Goal: Information Seeking & Learning: Check status

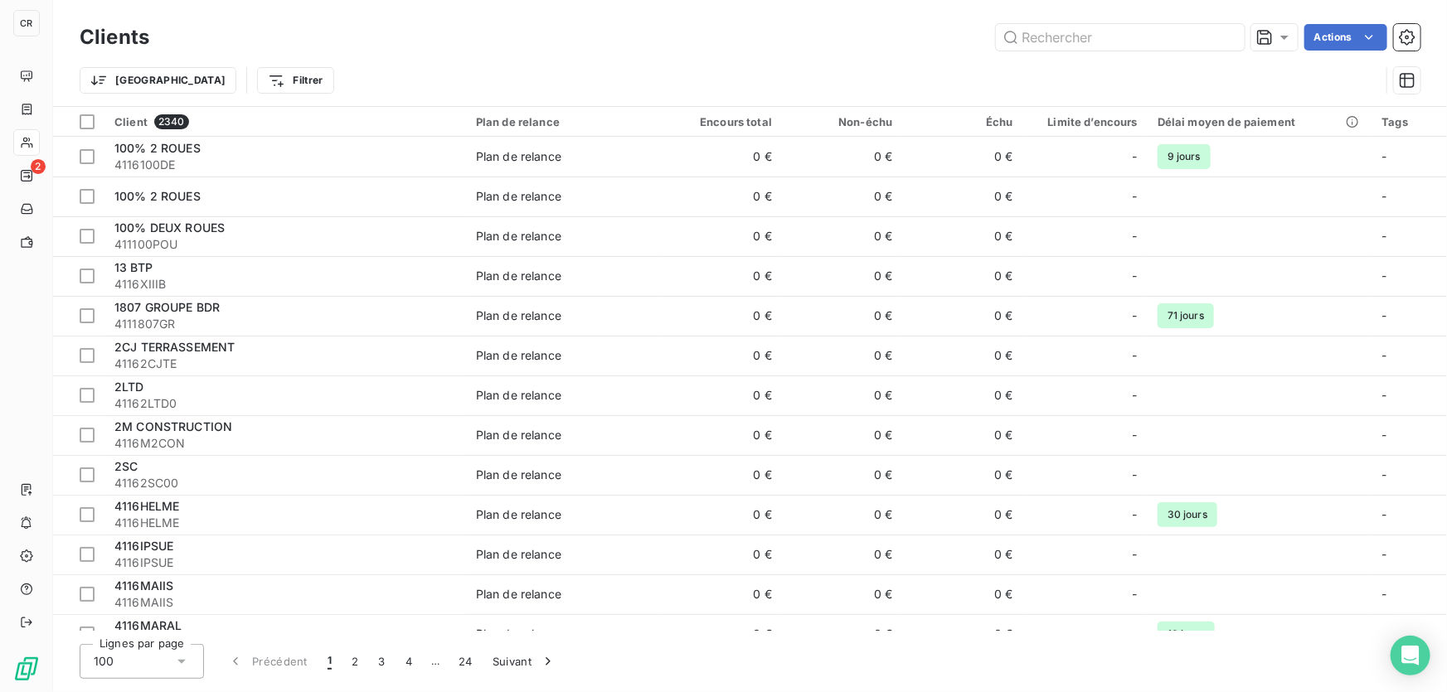
type input "V"
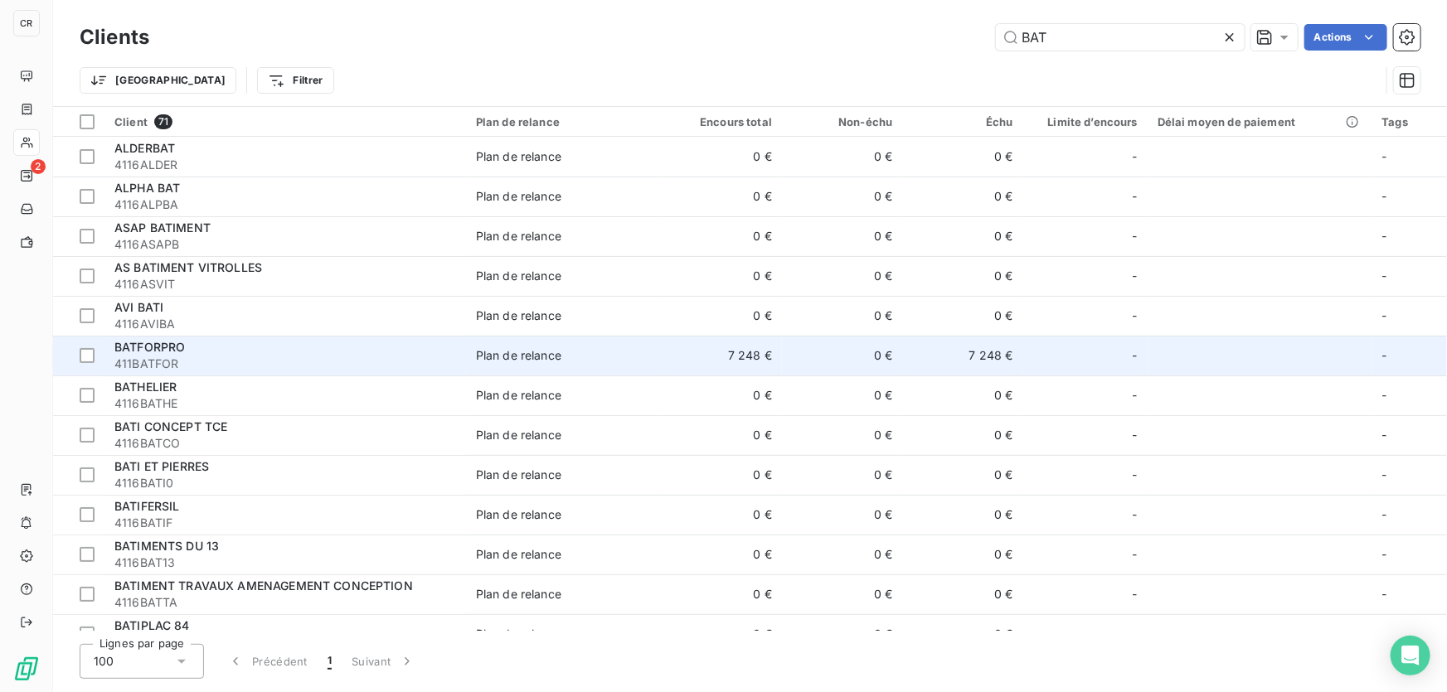
type input "BAT"
click at [446, 356] on span "411BATFOR" at bounding box center [285, 364] width 342 height 17
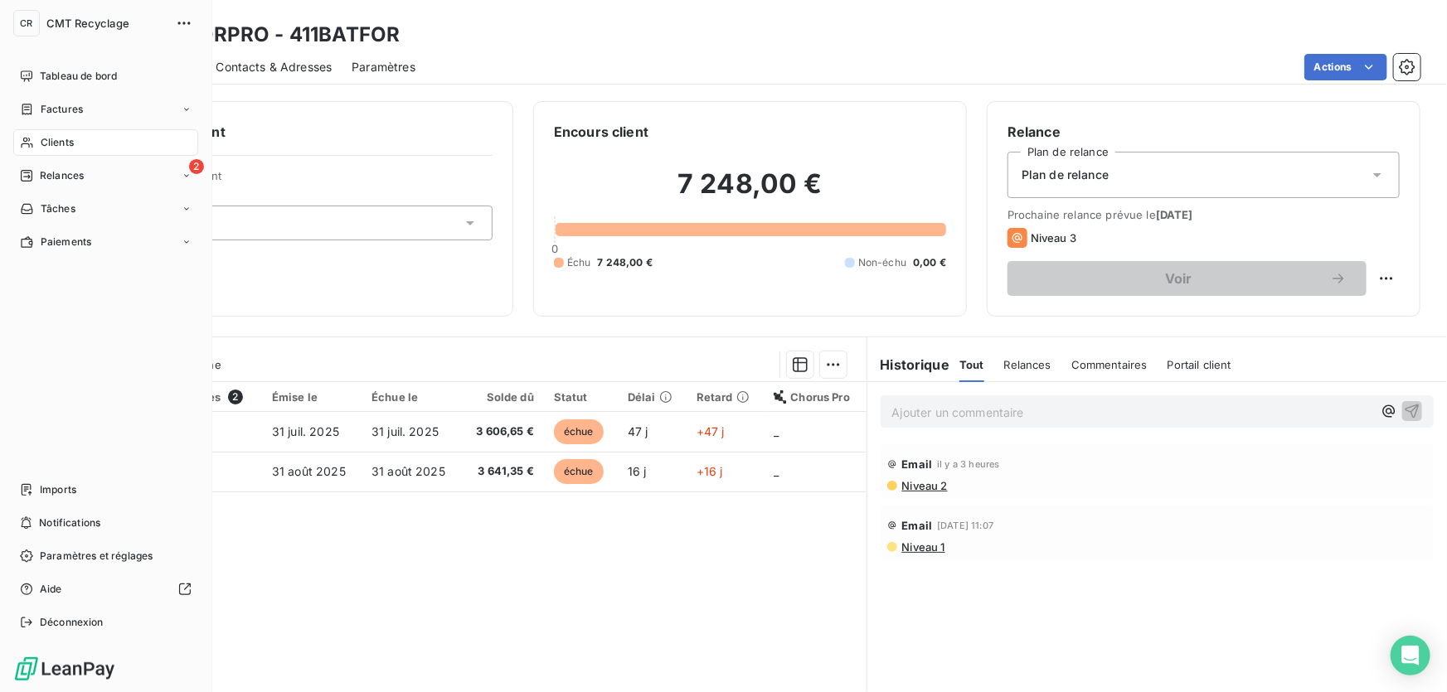
click at [38, 140] on div "Clients" at bounding box center [105, 142] width 185 height 27
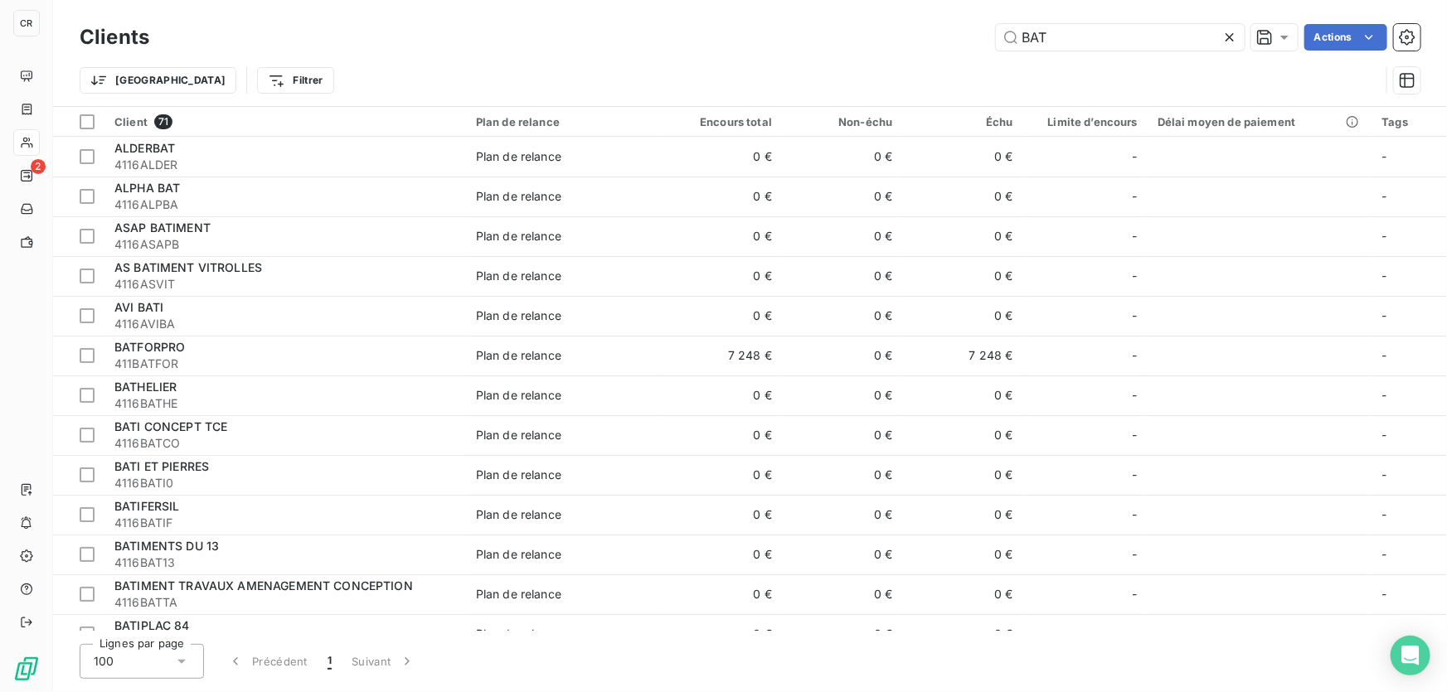
drag, startPoint x: 1053, startPoint y: 33, endPoint x: 944, endPoint y: 18, distance: 109.6
click at [944, 18] on div "Clients BAT Actions Trier Filtrer" at bounding box center [750, 53] width 1394 height 106
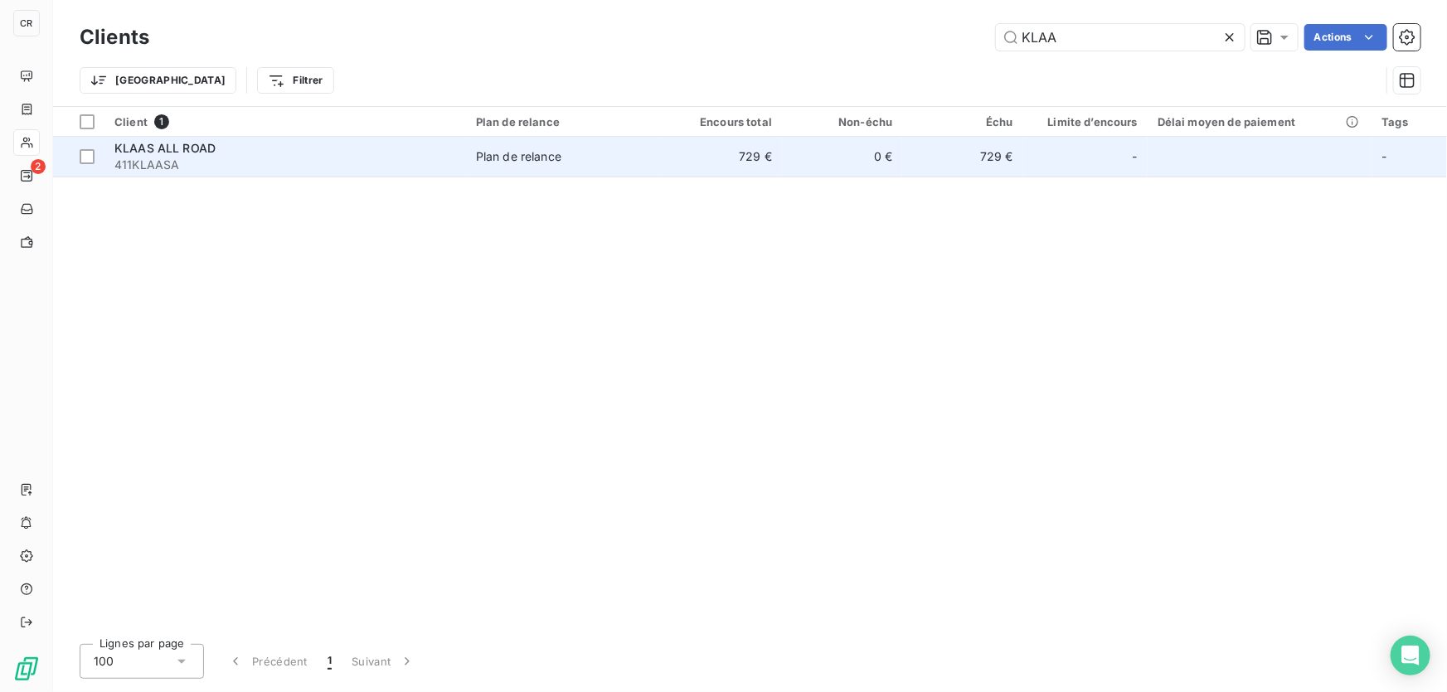
type input "KLAA"
click at [383, 163] on span "411KLAASA" at bounding box center [285, 165] width 342 height 17
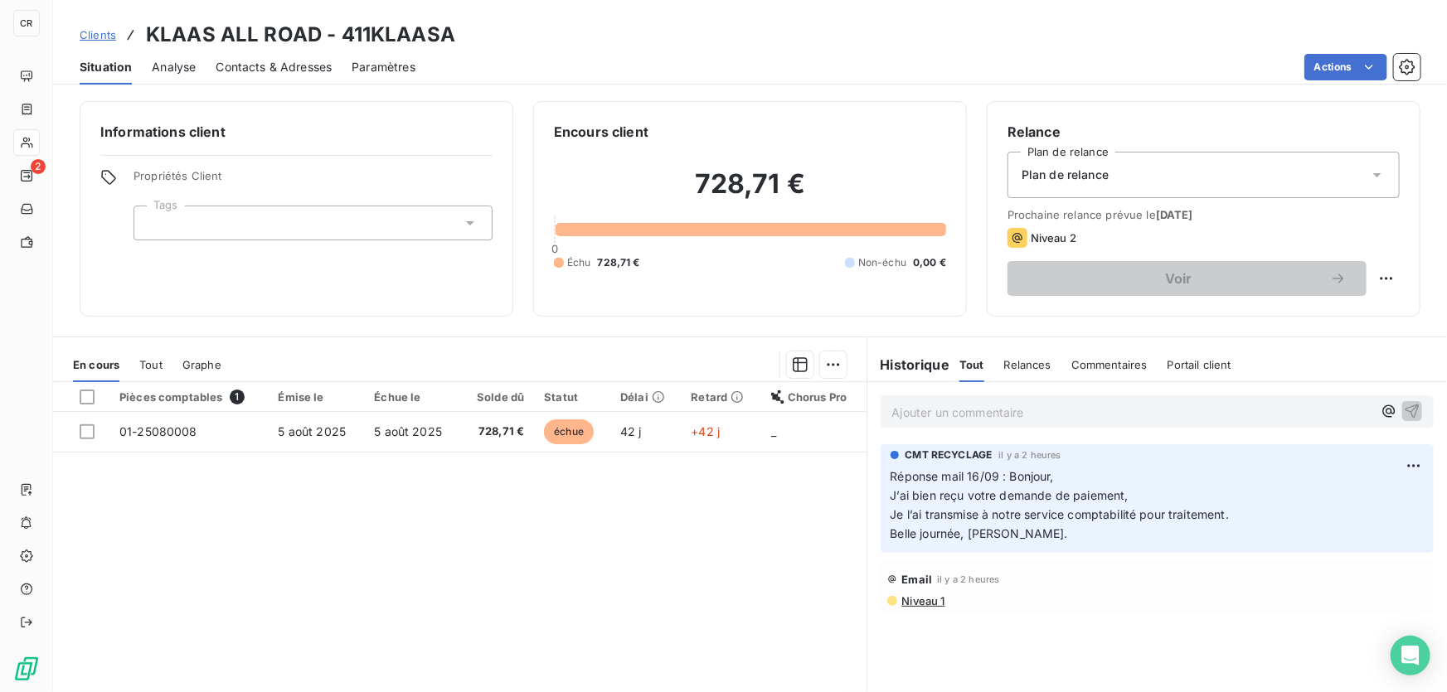
click at [908, 415] on p "Ajouter un commentaire ﻿" at bounding box center [1132, 412] width 480 height 21
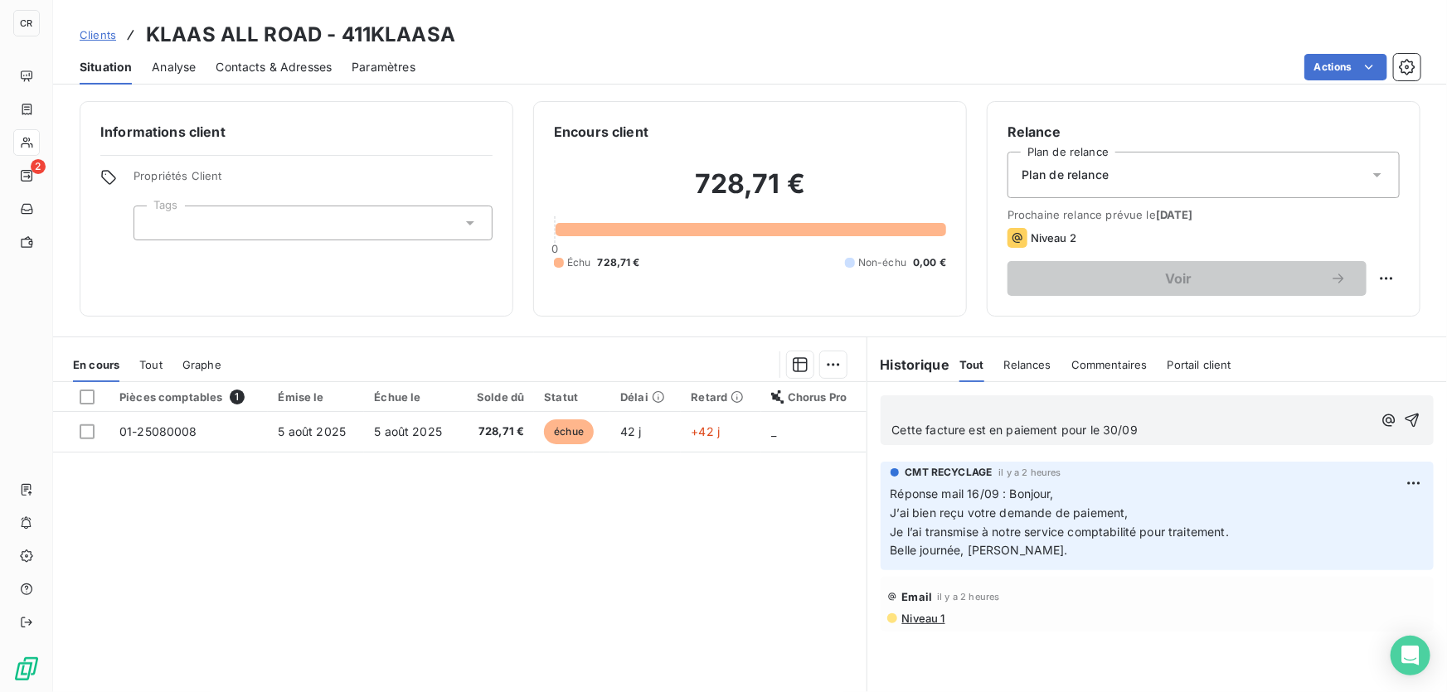
click at [942, 414] on p "﻿" at bounding box center [1132, 411] width 480 height 19
click at [1411, 412] on div "réponse mail 16/09 Cette facture est en paiement pour le 30/09" at bounding box center [1157, 421] width 553 height 50
click at [1404, 418] on icon "button" at bounding box center [1412, 420] width 17 height 17
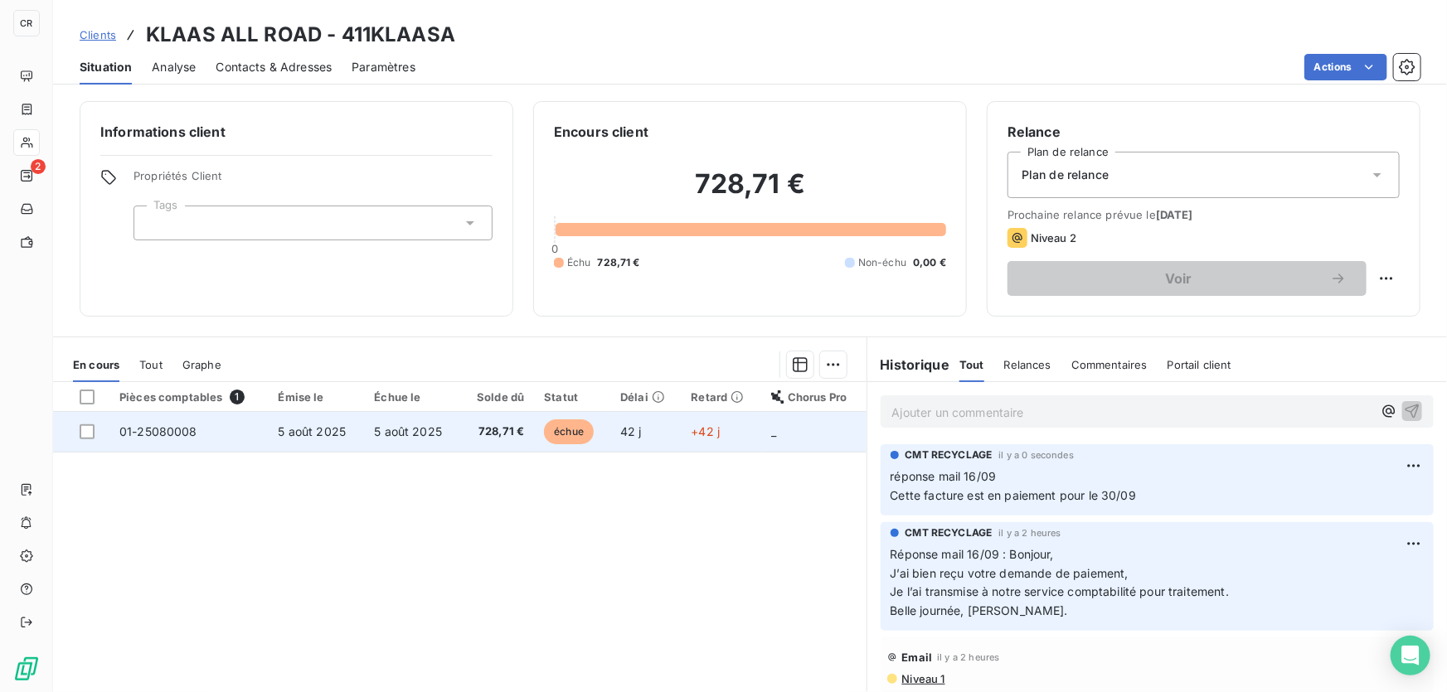
click at [745, 432] on td "+42 j" at bounding box center [721, 432] width 80 height 40
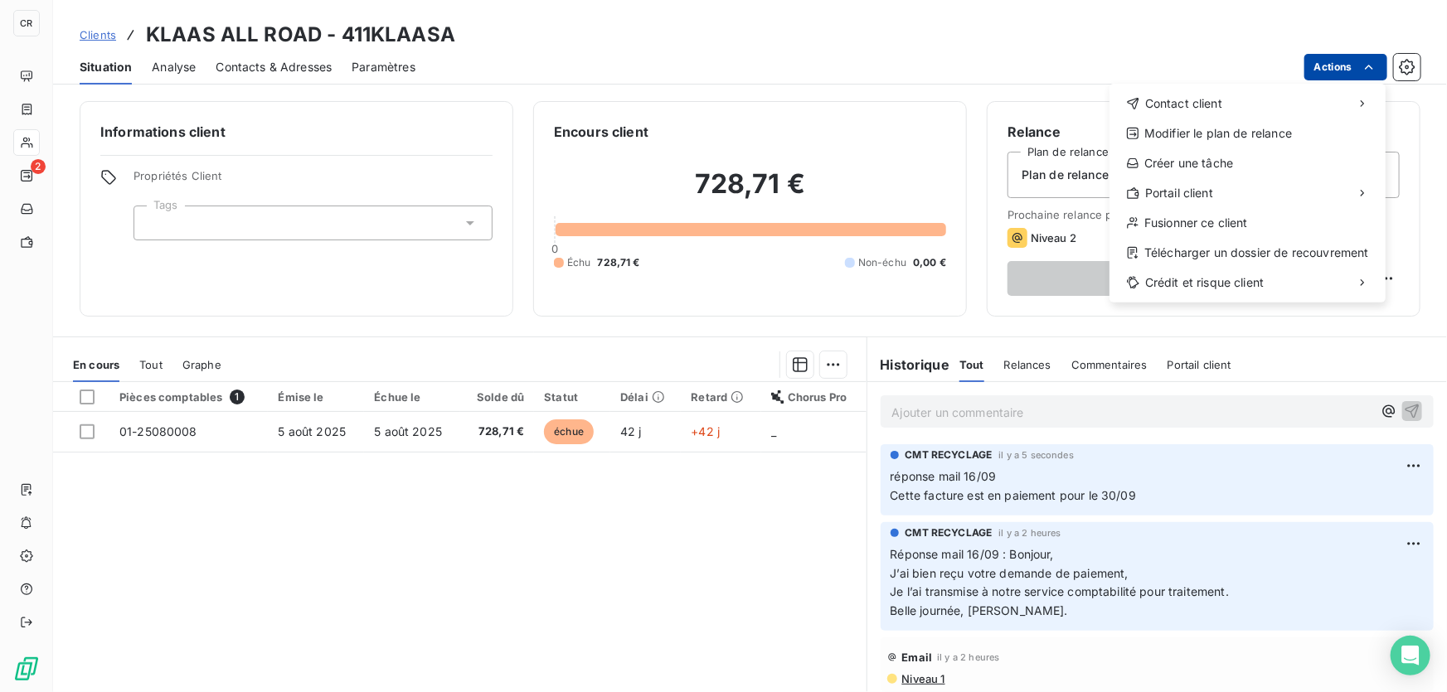
click at [1337, 66] on html "CR 2 Clients KLAAS ALL ROAD - 411KLAASA Situation Analyse Contacts & Adresses P…" at bounding box center [723, 346] width 1447 height 692
click at [987, 59] on html "CR 2 Clients KLAAS ALL ROAD - 411KLAASA Situation Analyse Contacts & Adresses P…" at bounding box center [723, 346] width 1447 height 692
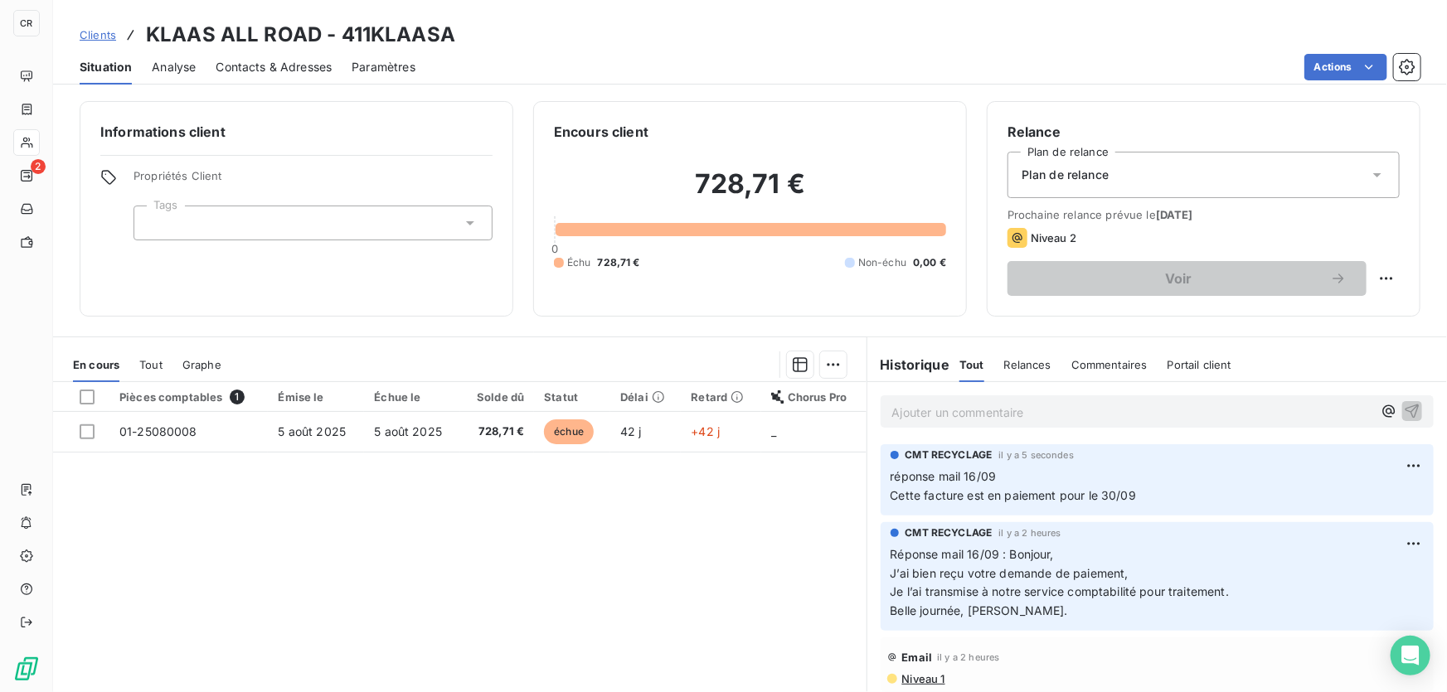
click at [1175, 212] on span "[DATE]" at bounding box center [1174, 214] width 37 height 13
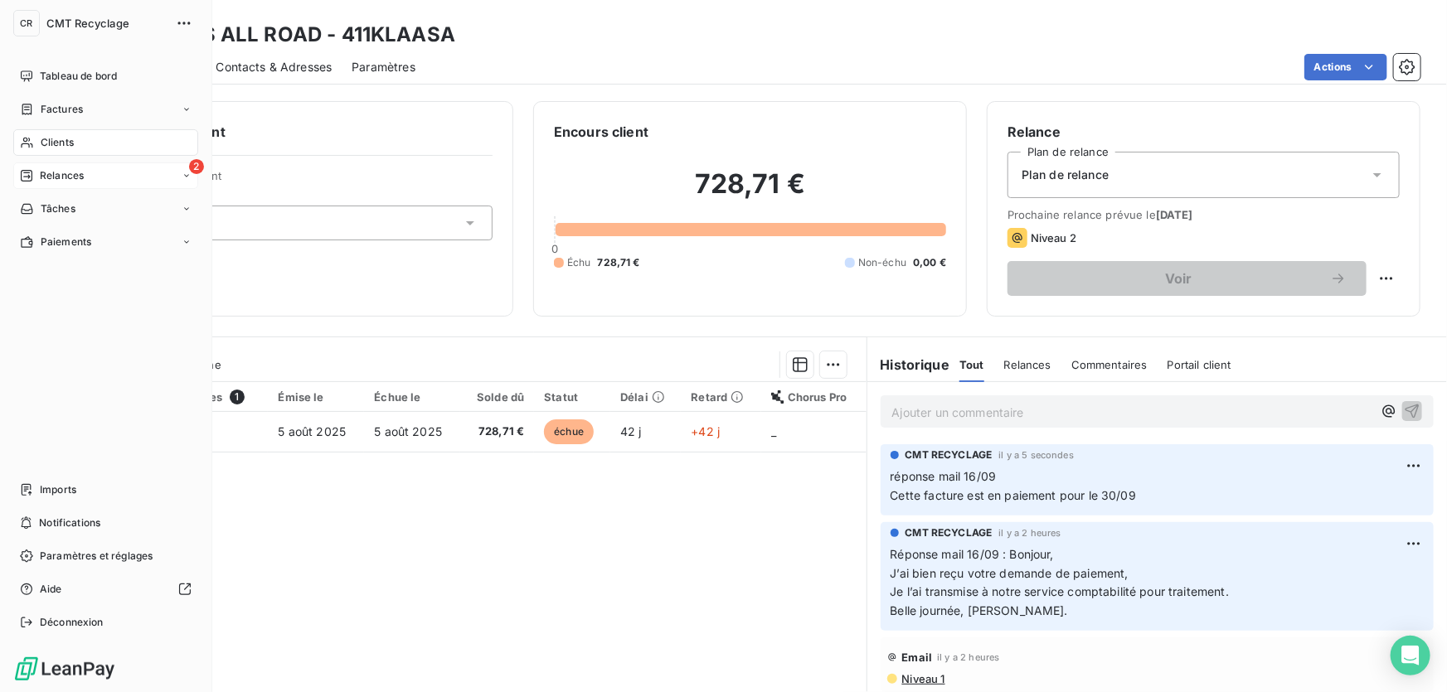
click at [24, 167] on div "2 Relances" at bounding box center [105, 176] width 185 height 27
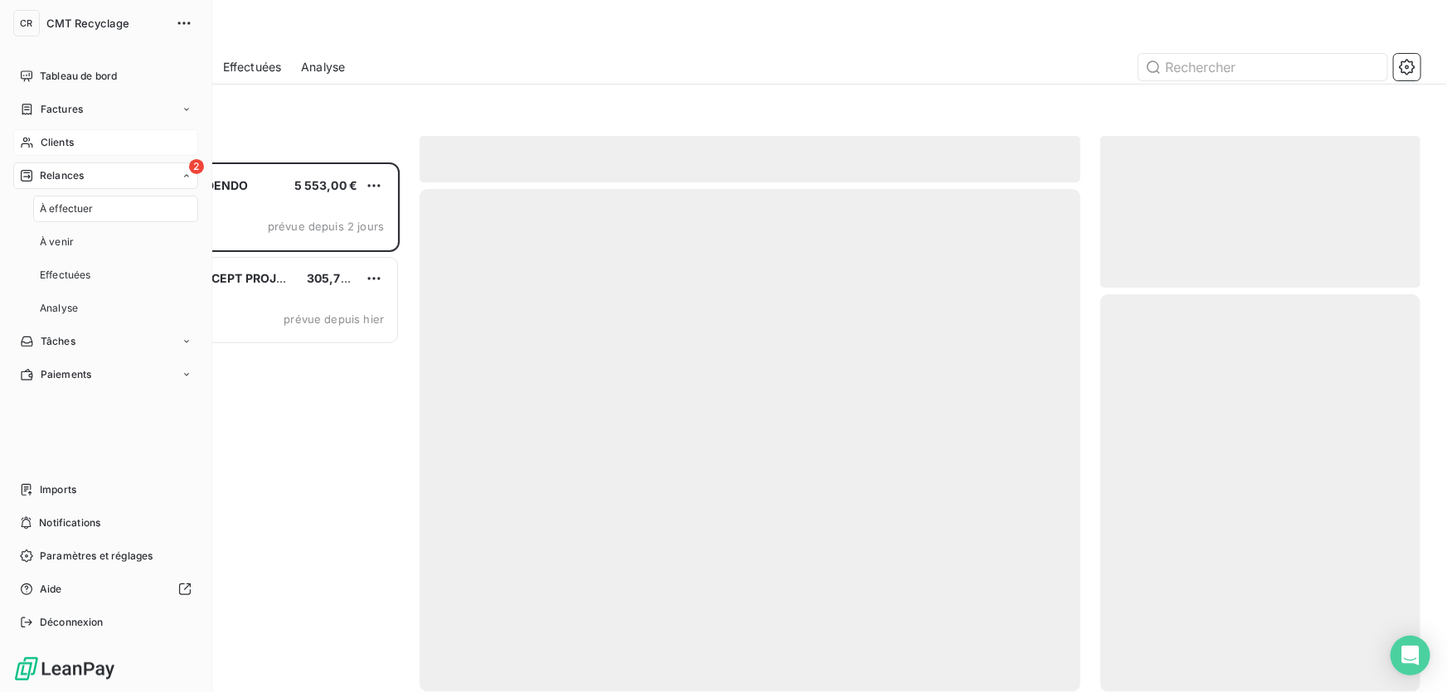
click at [42, 147] on span "Clients" at bounding box center [57, 142] width 33 height 15
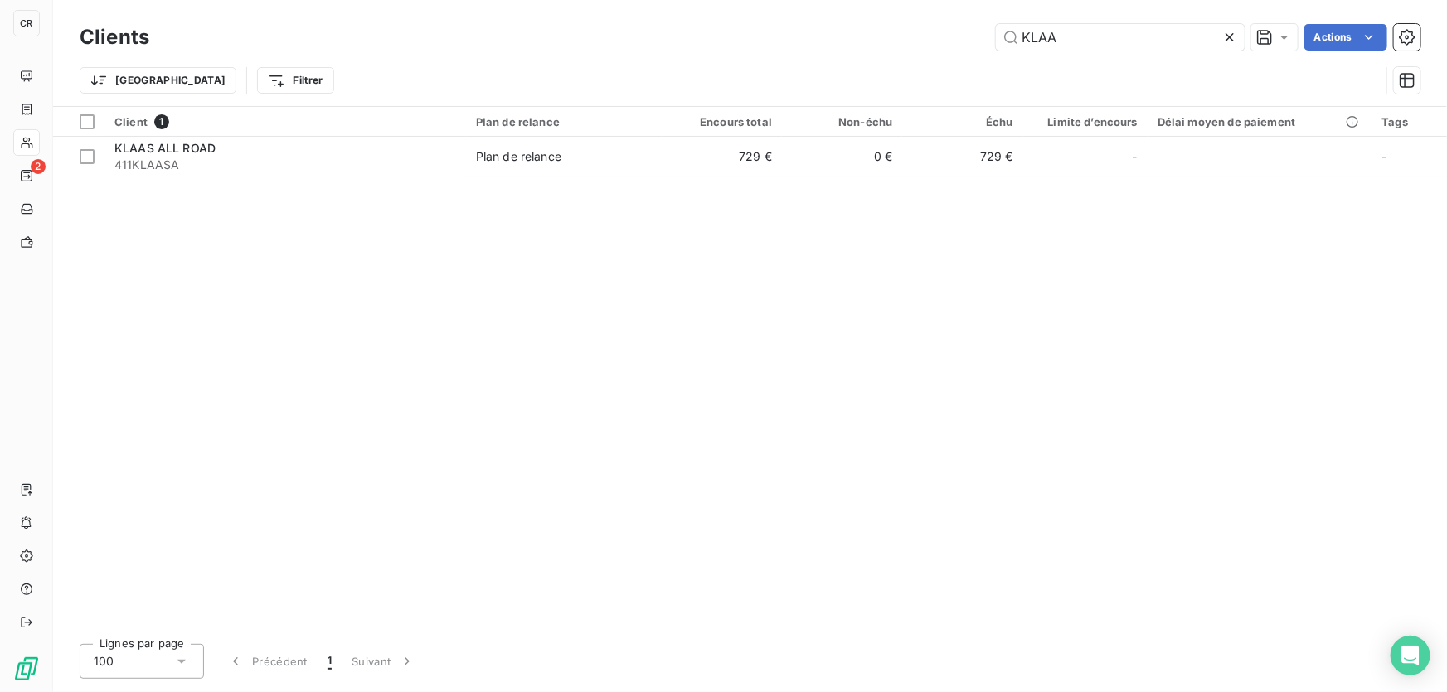
drag, startPoint x: 1090, startPoint y: 44, endPoint x: 961, endPoint y: 43, distance: 128.5
click at [961, 43] on div "KLAA Actions" at bounding box center [794, 37] width 1251 height 27
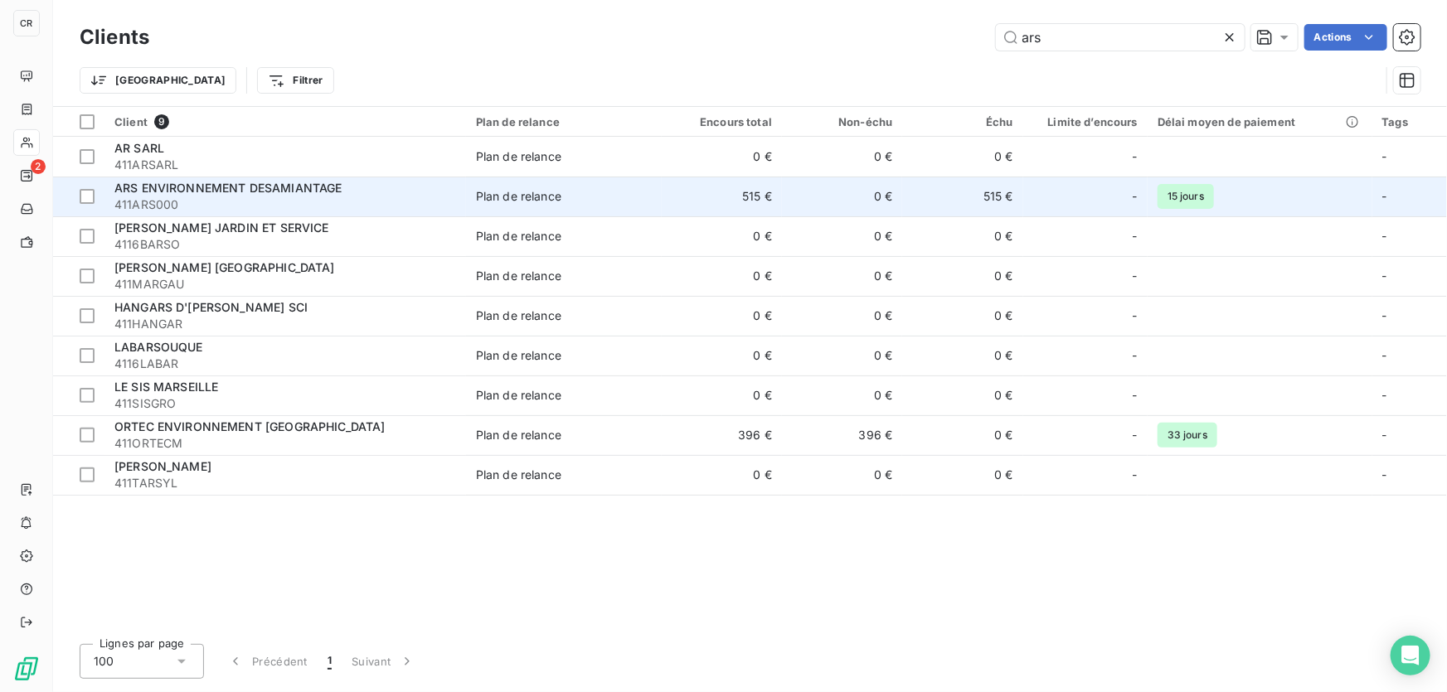
type input "ars"
click at [450, 191] on div "ARS ENVIRONNEMENT DESAMIANTAGE" at bounding box center [285, 188] width 342 height 17
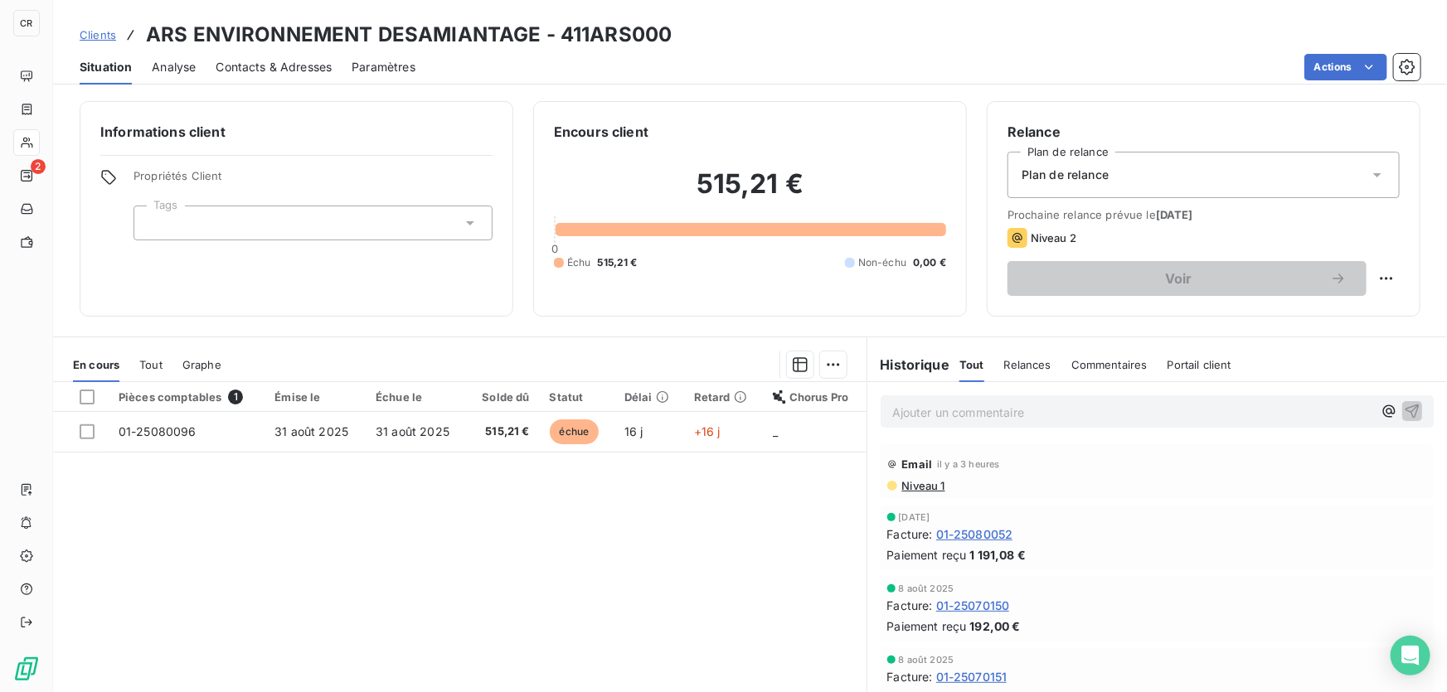
click at [944, 424] on div "Ajouter un commentaire ﻿" at bounding box center [1157, 412] width 553 height 32
click at [945, 413] on p "Ajouter un commentaire ﻿" at bounding box center [1132, 412] width 480 height 21
click at [892, 412] on span "Virement effectué." at bounding box center [943, 411] width 103 height 14
click at [1404, 405] on icon "button" at bounding box center [1412, 410] width 17 height 17
